Goal: Find specific page/section: Find specific page/section

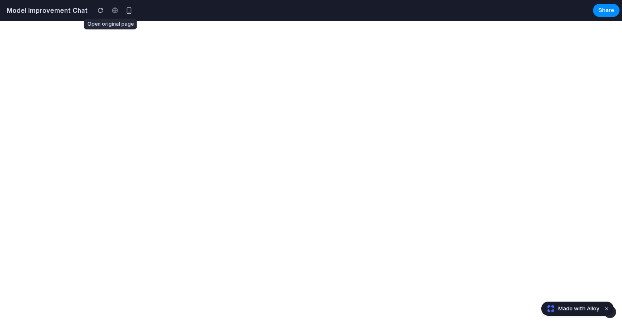
click at [110, 10] on div at bounding box center [115, 10] width 12 height 12
click at [126, 10] on div "button" at bounding box center [129, 10] width 7 height 7
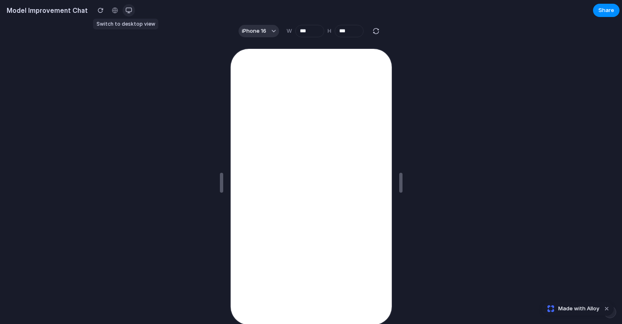
click at [126, 9] on div "button" at bounding box center [129, 10] width 7 height 7
